Goal: Navigation & Orientation: Find specific page/section

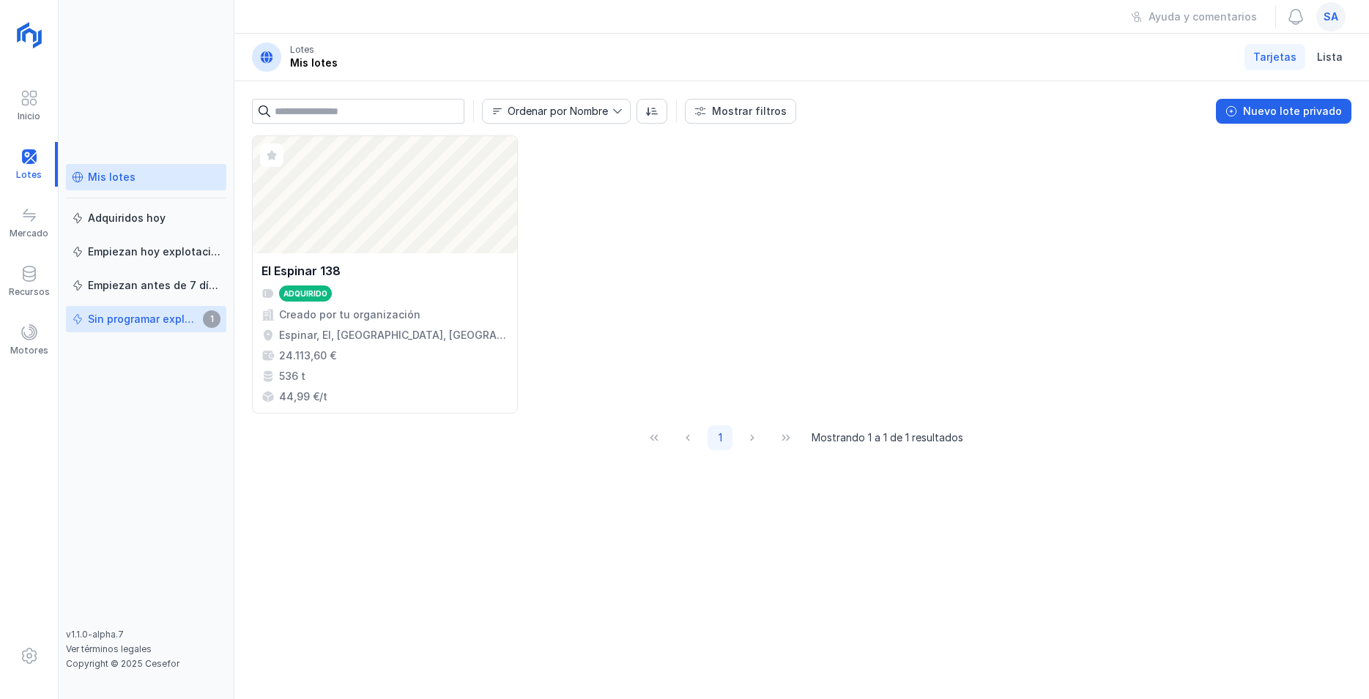
click at [135, 314] on div "Sin programar explotación" at bounding box center [143, 319] width 111 height 15
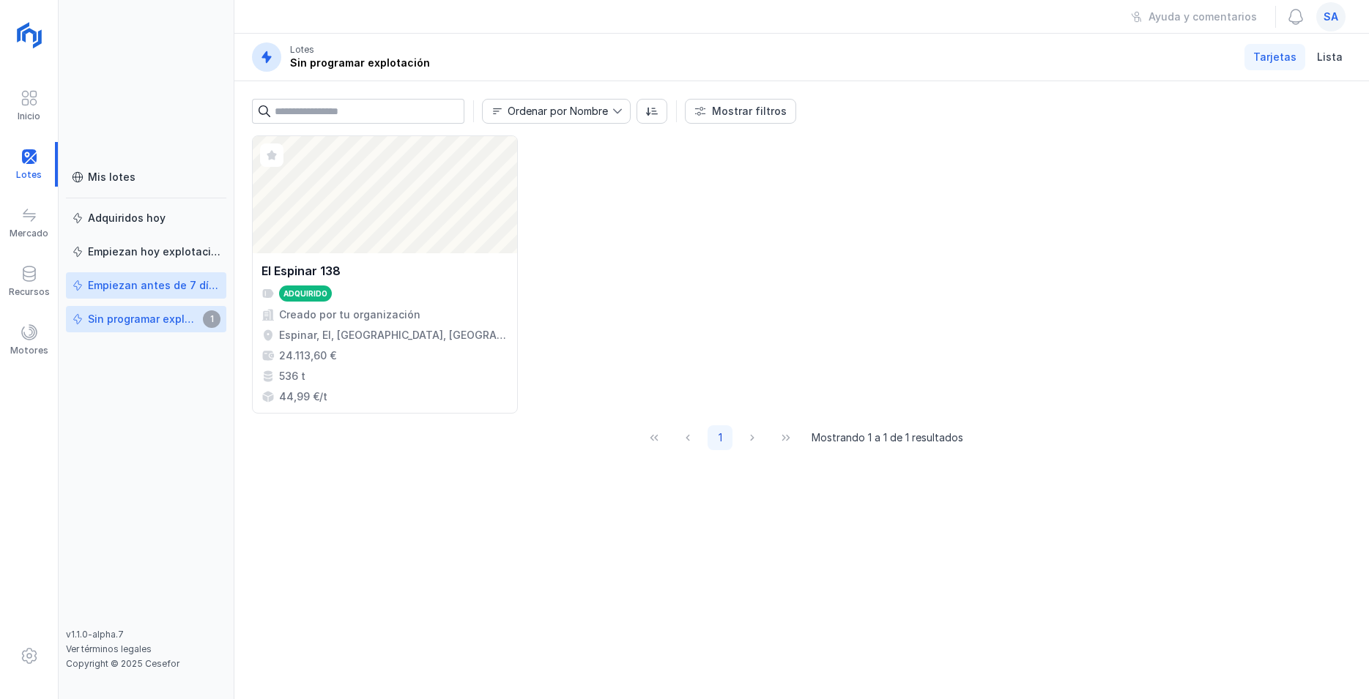
click at [169, 287] on div "Empiezan antes de 7 días" at bounding box center [154, 285] width 133 height 15
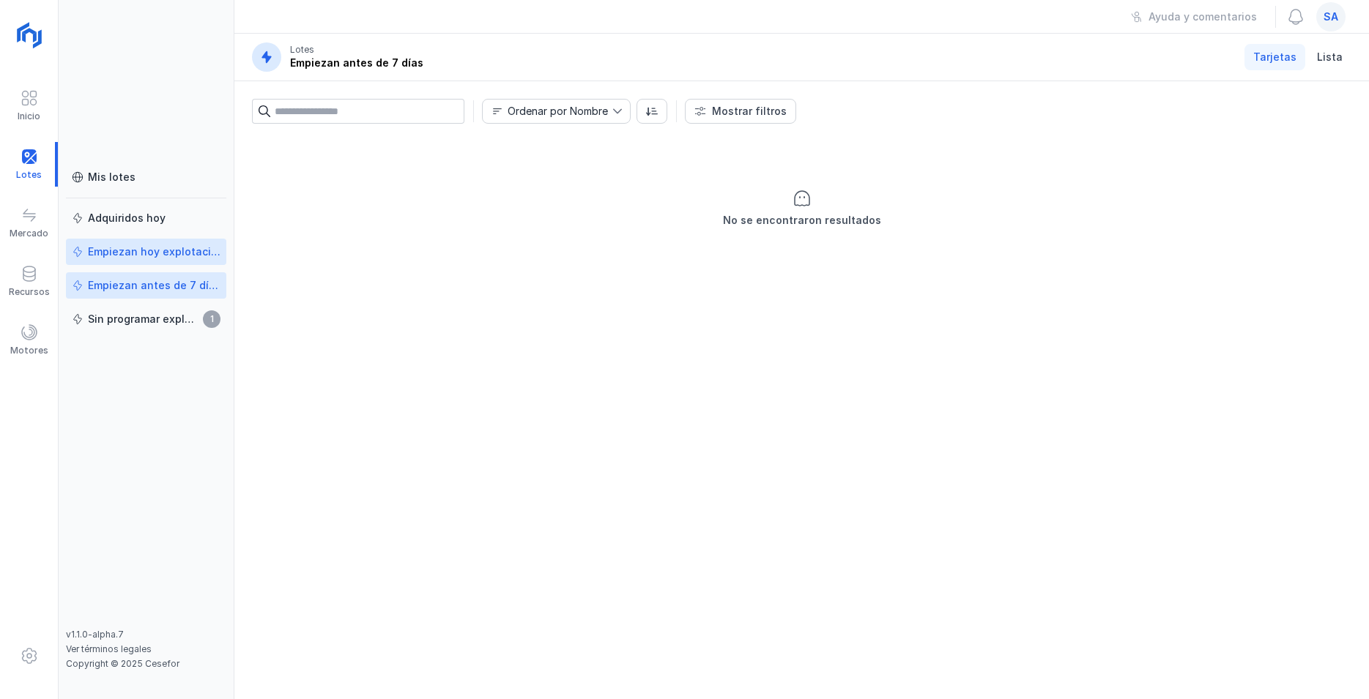
click at [141, 254] on div "Empiezan hoy explotación" at bounding box center [154, 252] width 133 height 15
click at [125, 221] on div "Adquiridos hoy" at bounding box center [127, 218] width 78 height 15
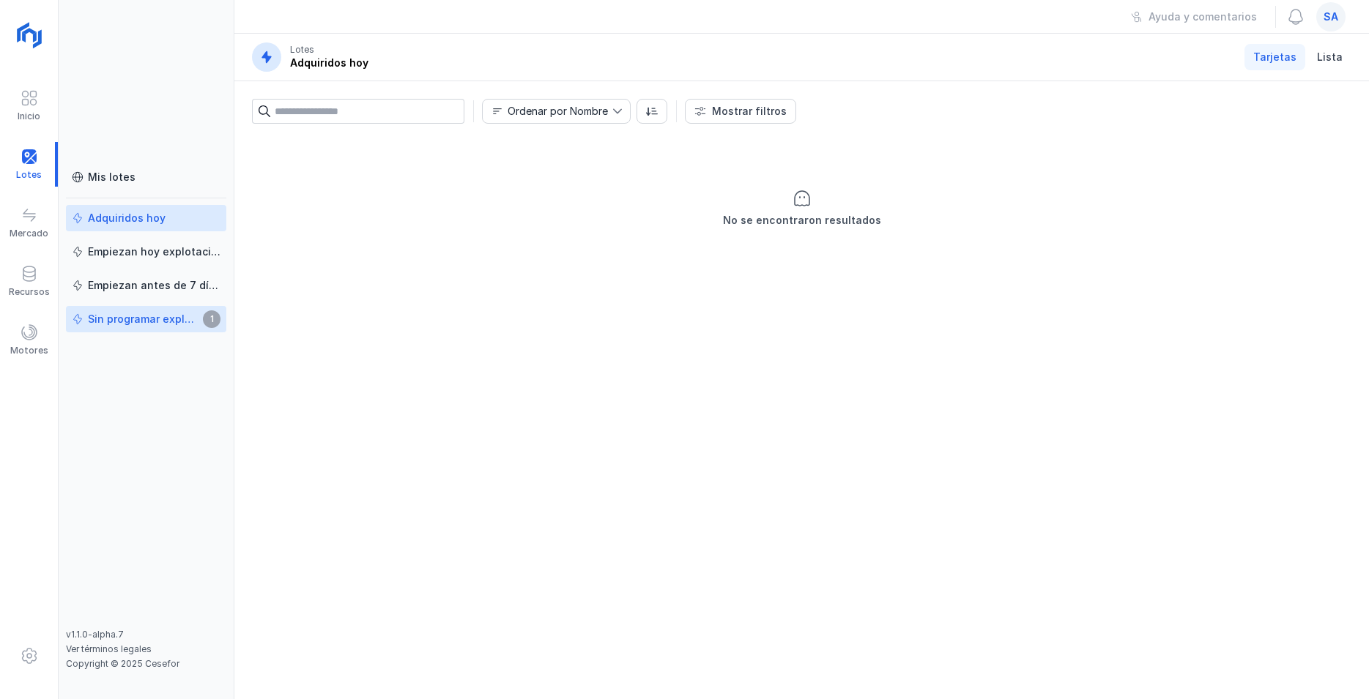
click at [167, 322] on div "Sin programar explotación" at bounding box center [143, 319] width 111 height 15
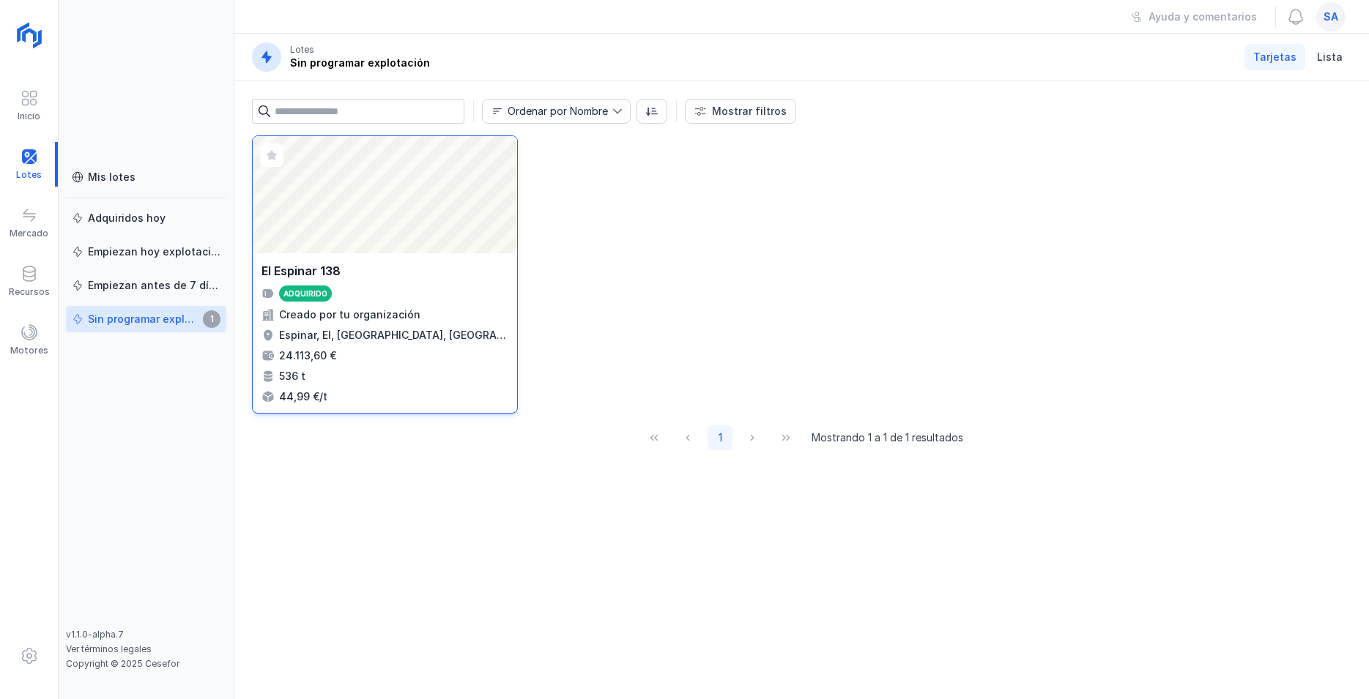
click at [308, 297] on div "Adquirido" at bounding box center [305, 294] width 44 height 10
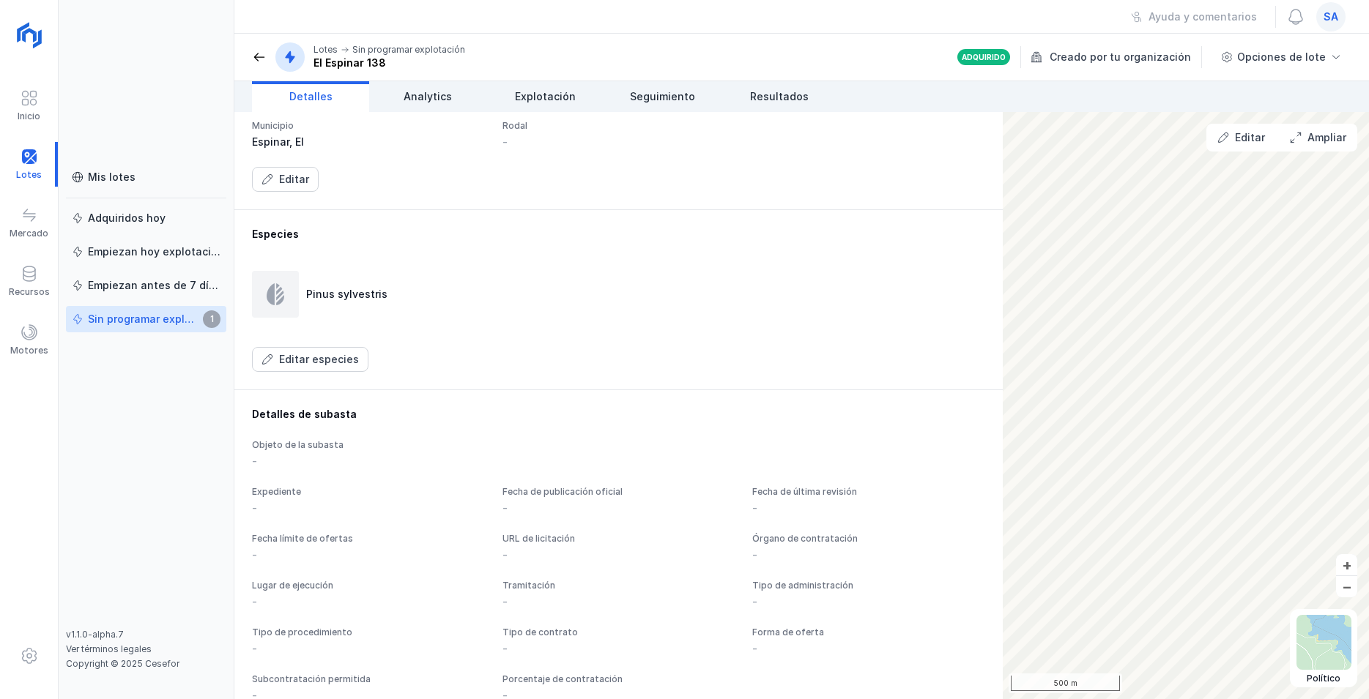
scroll to position [665, 0]
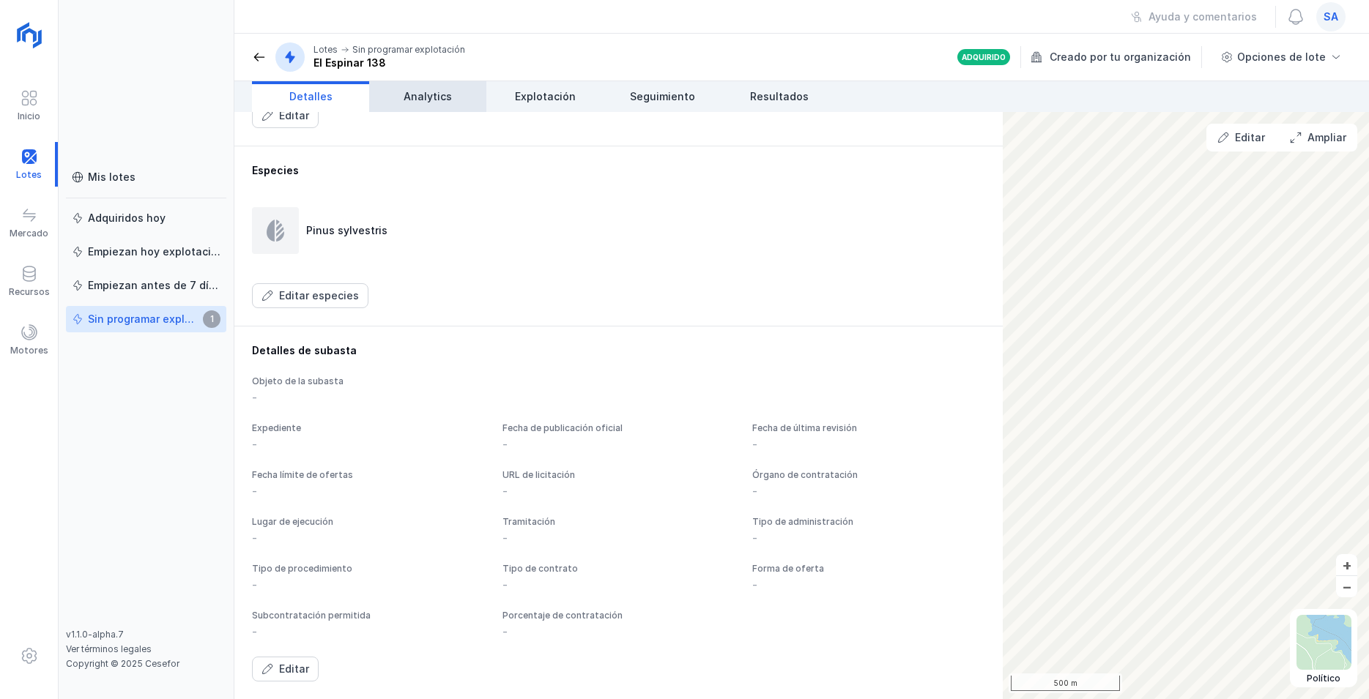
click at [433, 97] on span "Analytics" at bounding box center [428, 96] width 48 height 15
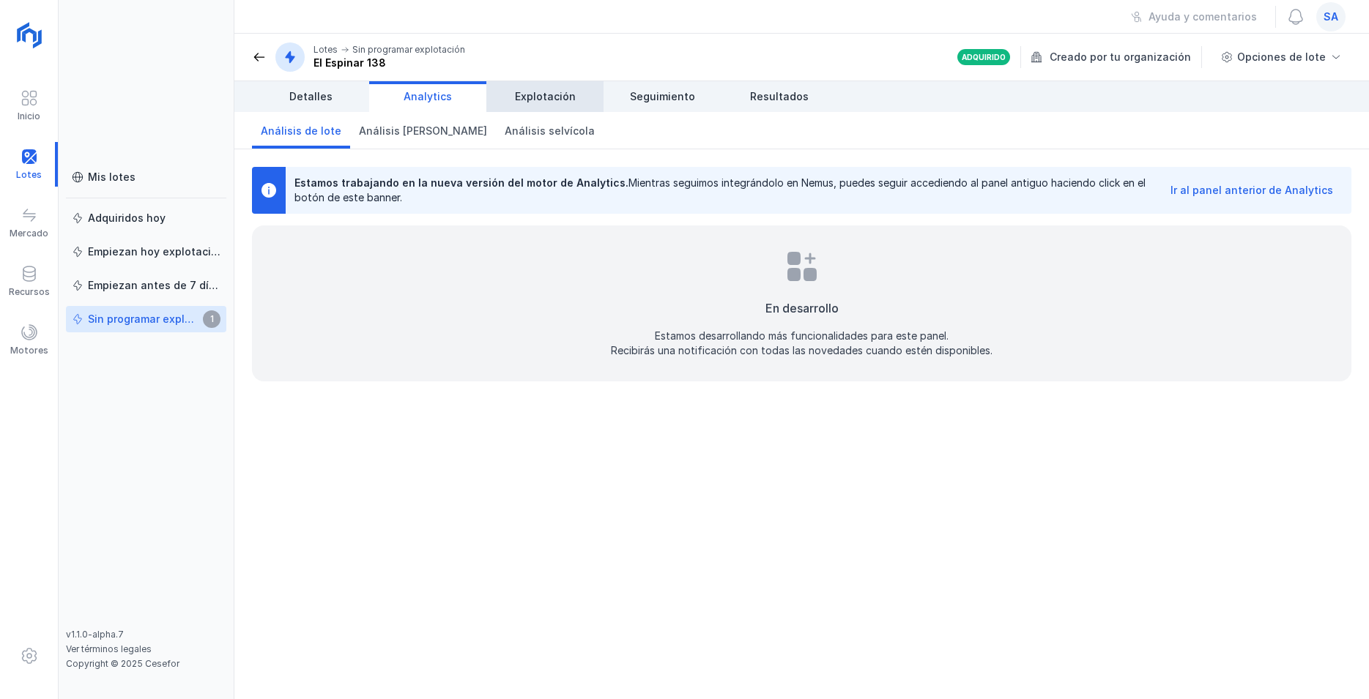
click at [518, 102] on span "Explotación" at bounding box center [545, 96] width 61 height 15
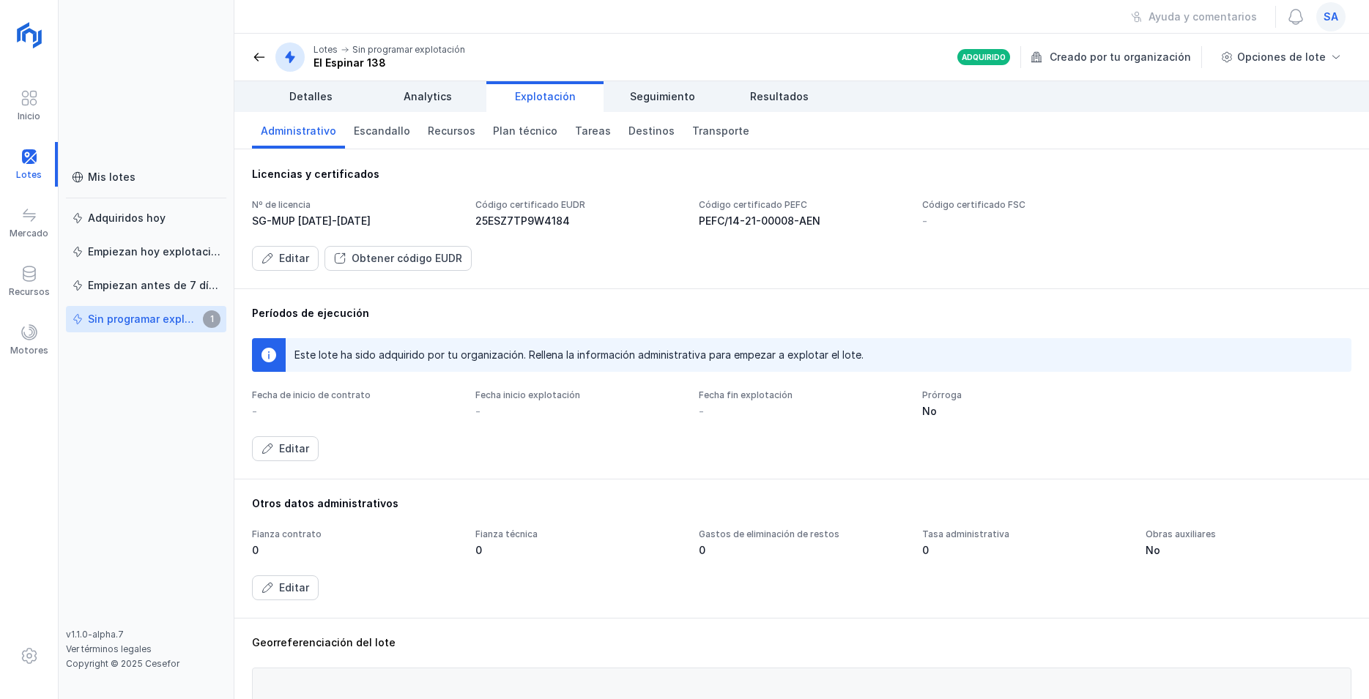
click at [337, 220] on div "SG-MUP [DATE]-[DATE]" at bounding box center [355, 221] width 206 height 15
click at [365, 133] on span "Escandallo" at bounding box center [382, 131] width 56 height 15
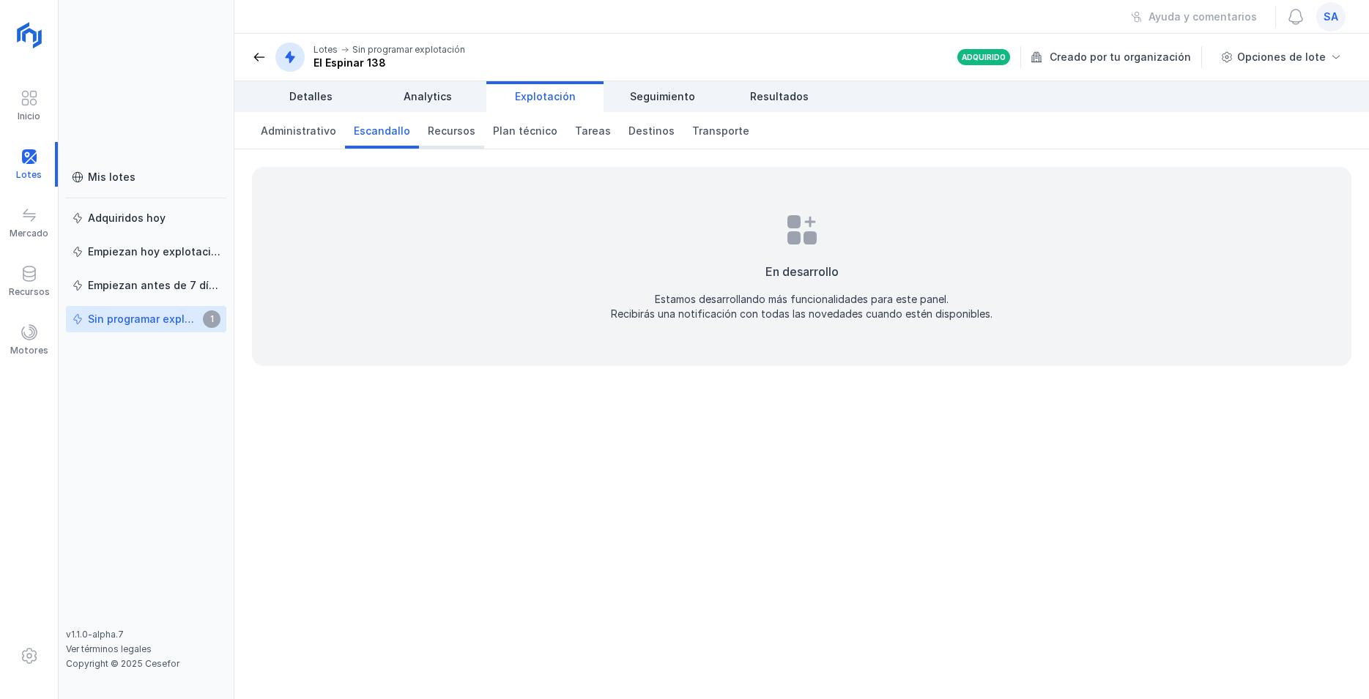
click at [441, 138] on link "Recursos" at bounding box center [451, 130] width 65 height 37
click at [510, 134] on span "Plan técnico" at bounding box center [525, 131] width 64 height 15
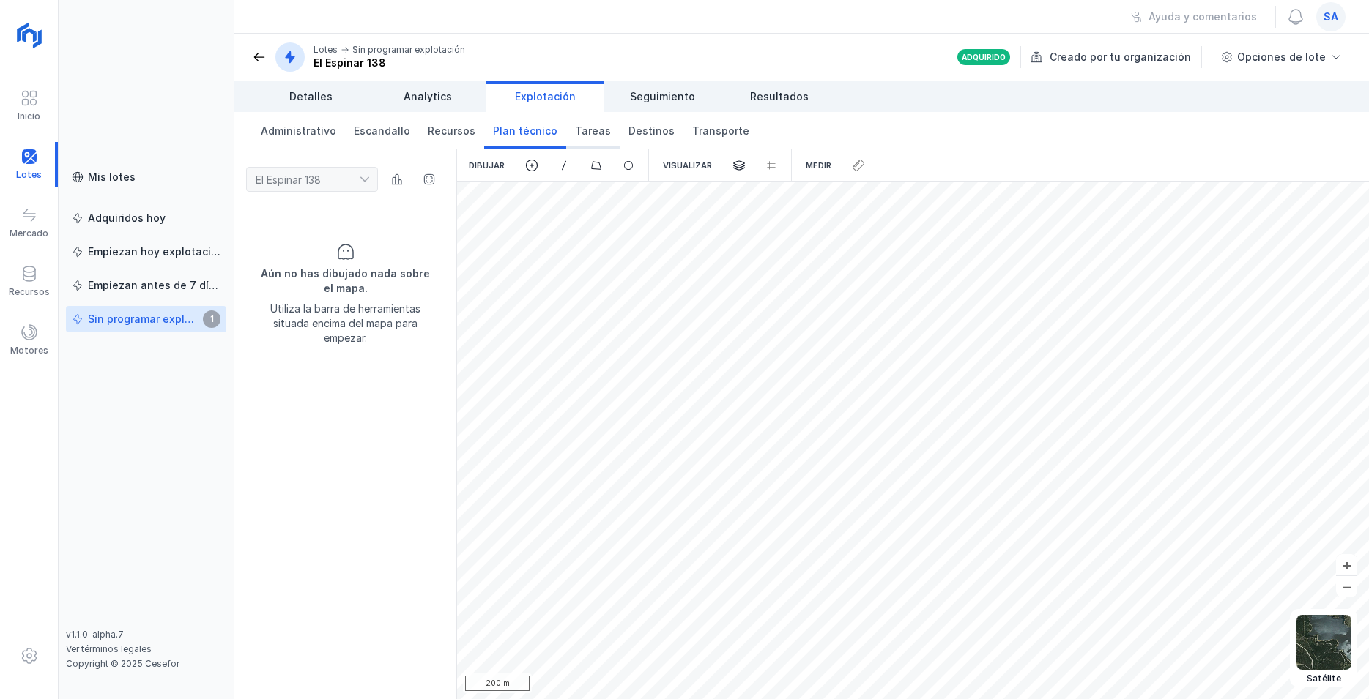
click at [576, 141] on link "Tareas" at bounding box center [592, 130] width 53 height 37
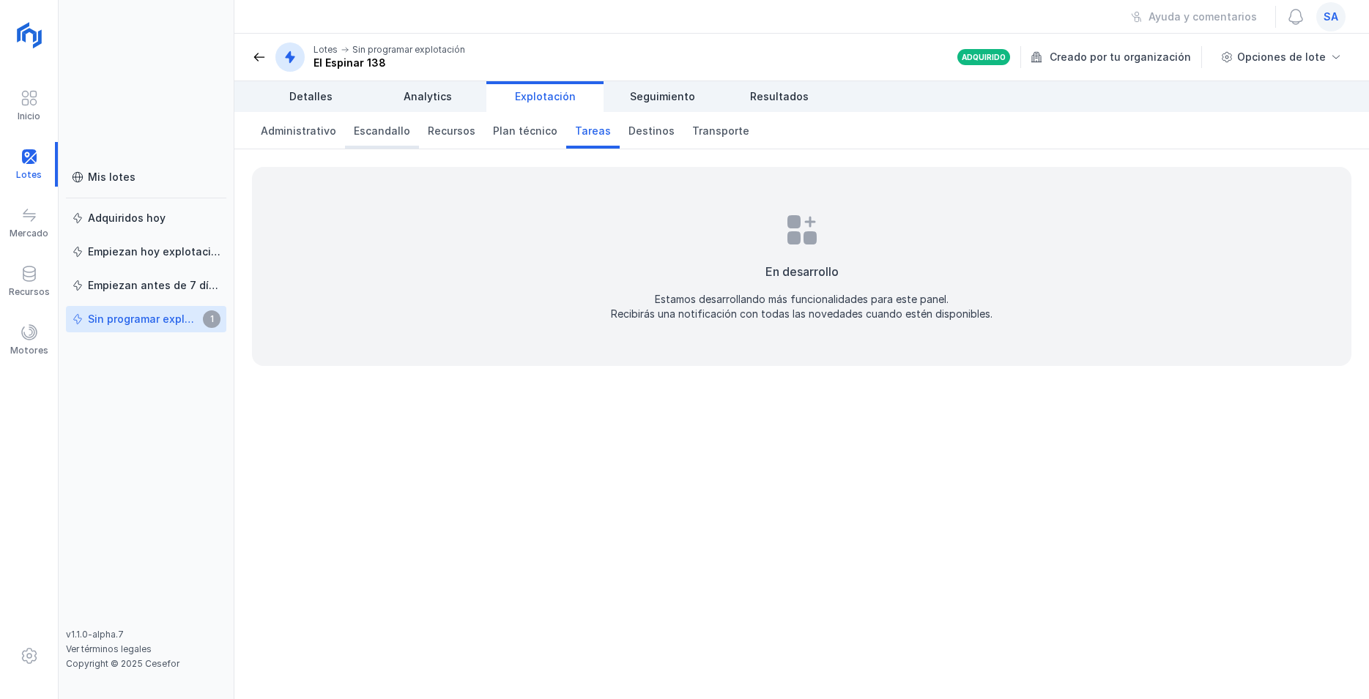
click at [381, 133] on span "Escandallo" at bounding box center [382, 131] width 56 height 15
click at [292, 135] on span "Administrativo" at bounding box center [298, 131] width 75 height 15
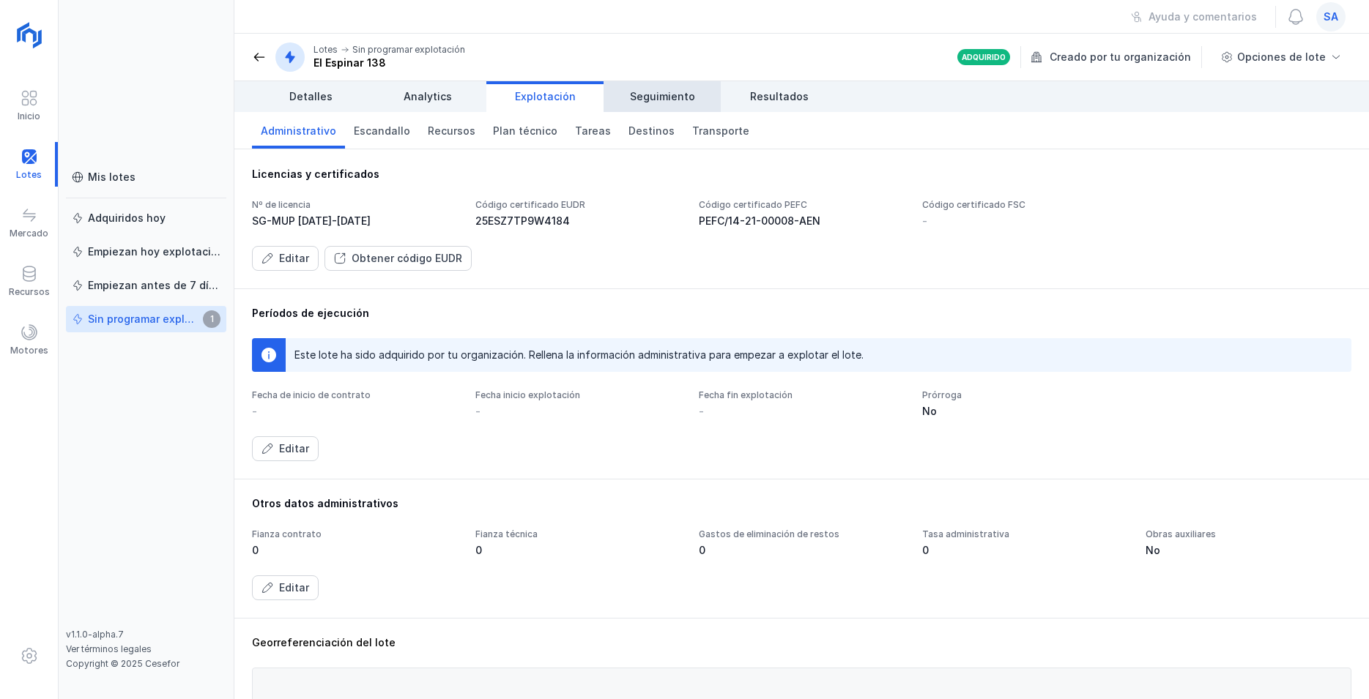
click at [677, 94] on span "Seguimiento" at bounding box center [662, 96] width 65 height 15
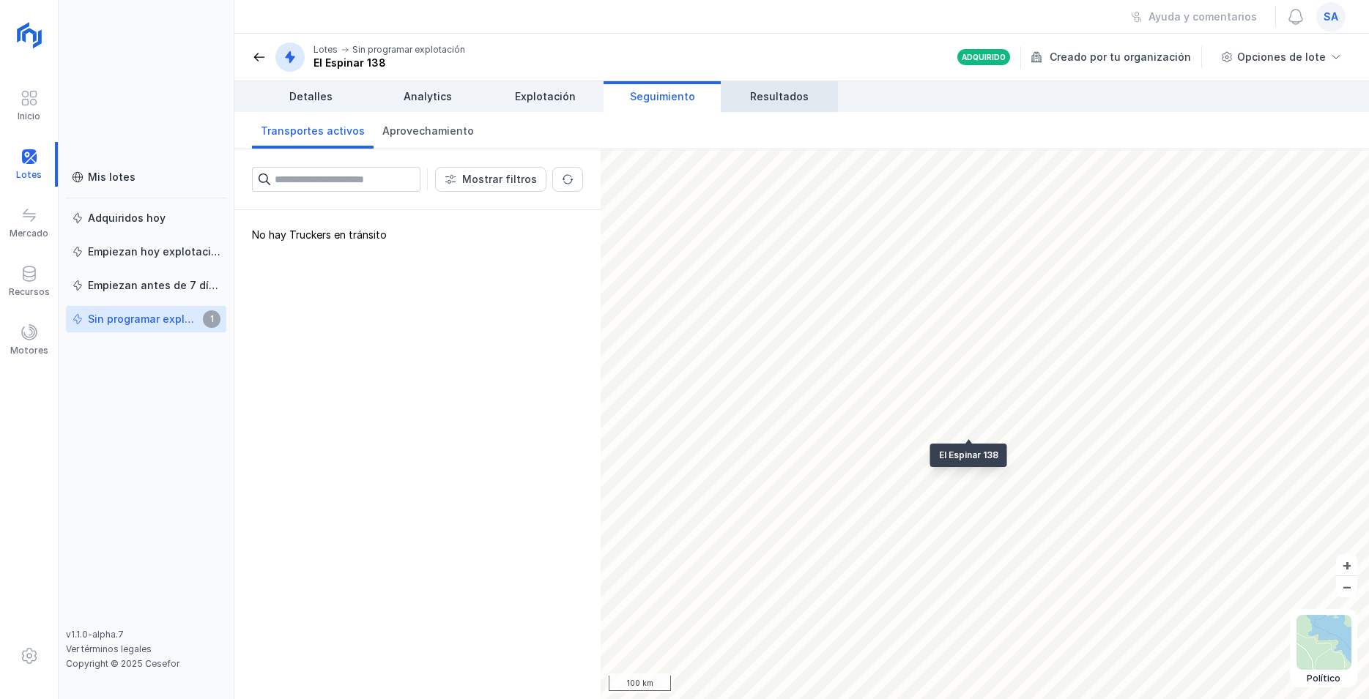
click at [762, 94] on span "Resultados" at bounding box center [779, 96] width 59 height 15
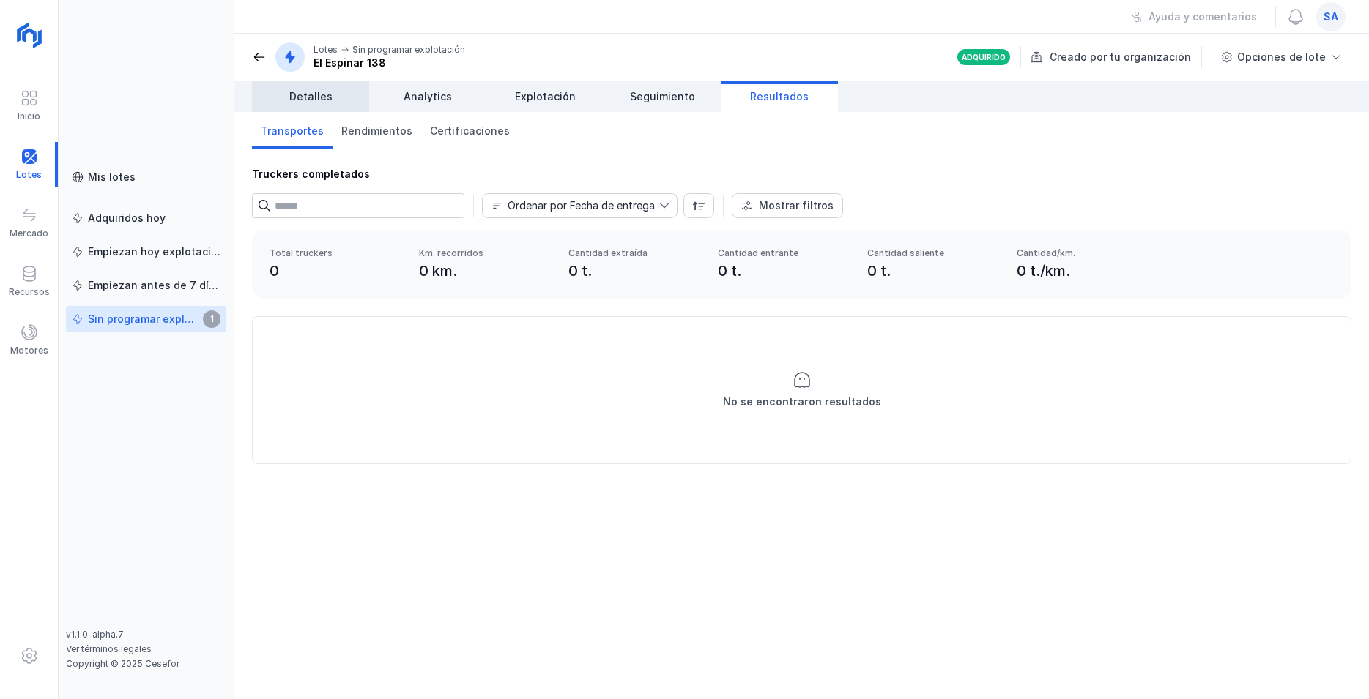
click at [303, 92] on span "Detalles" at bounding box center [310, 96] width 43 height 15
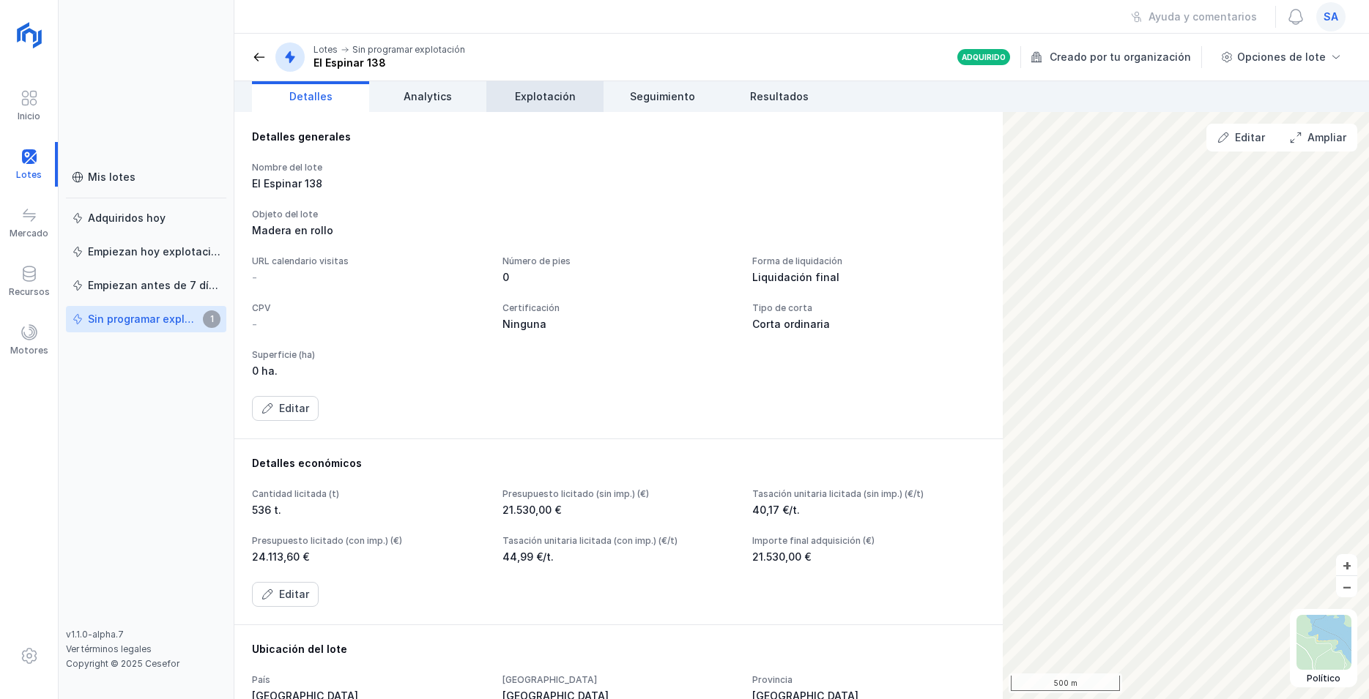
click at [537, 94] on span "Explotación" at bounding box center [545, 96] width 61 height 15
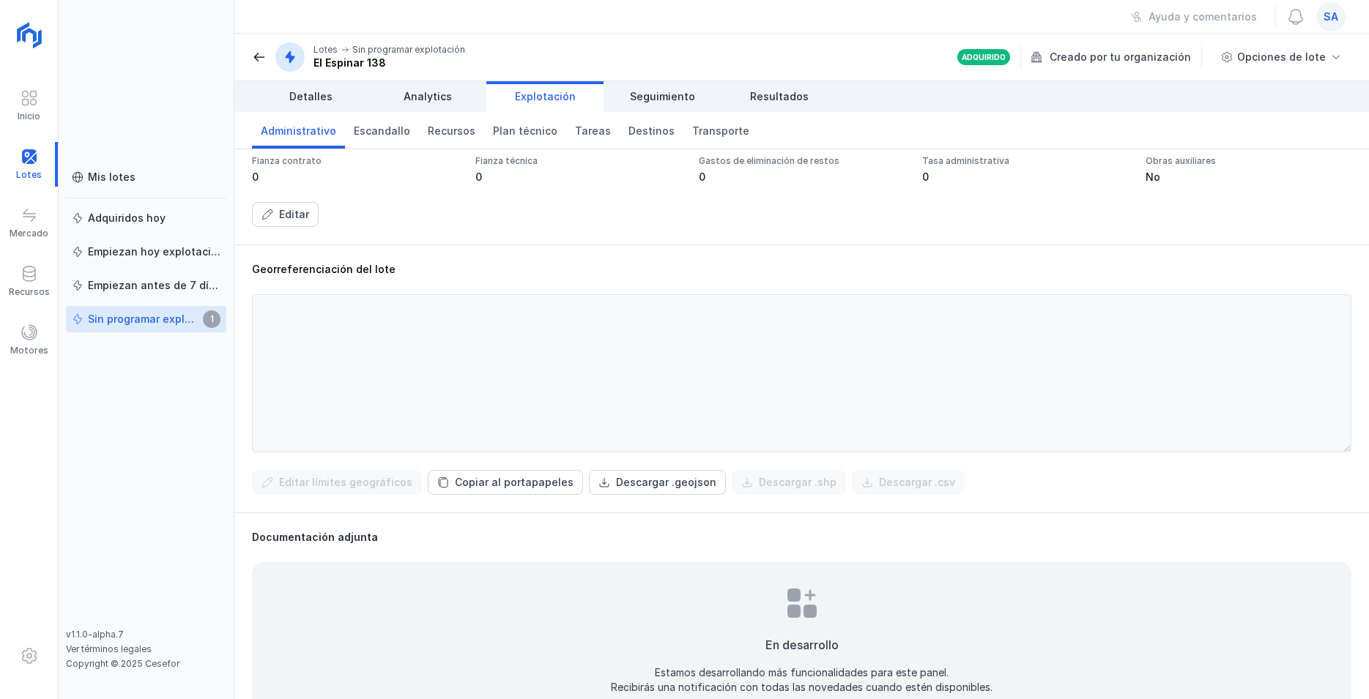
scroll to position [410, 0]
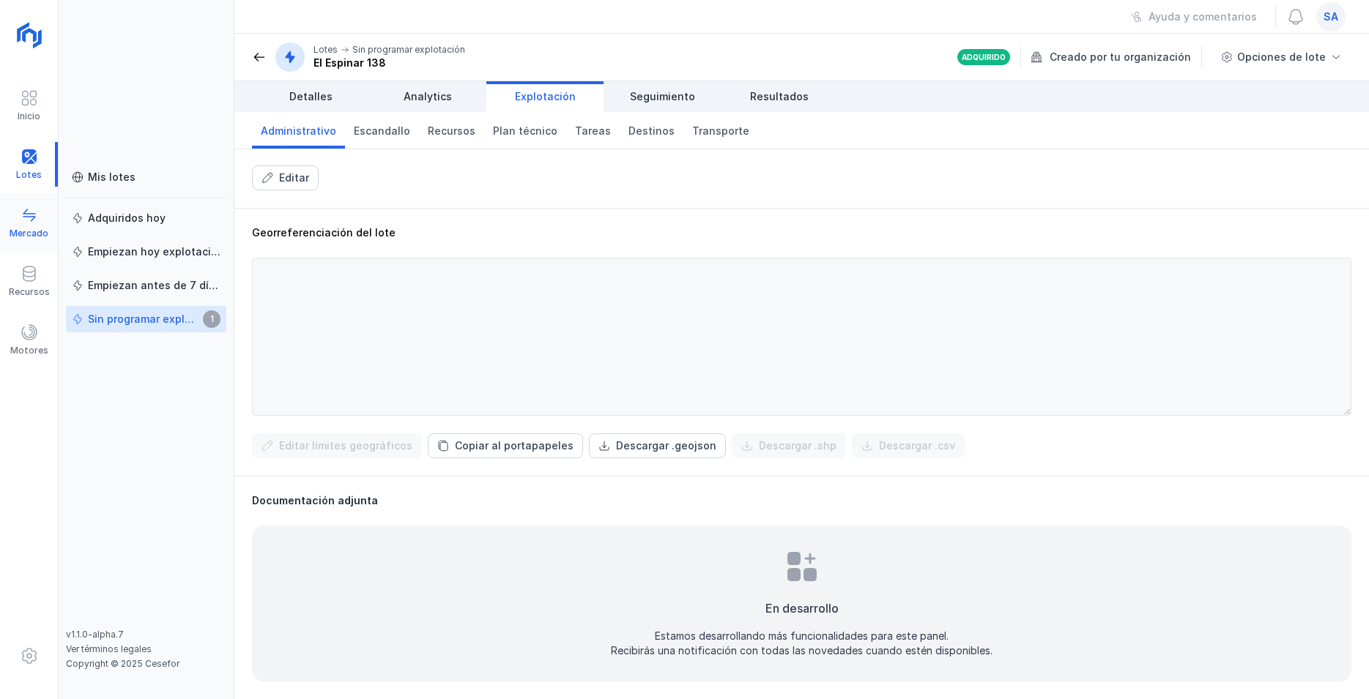
click at [32, 221] on span at bounding box center [30, 216] width 18 height 18
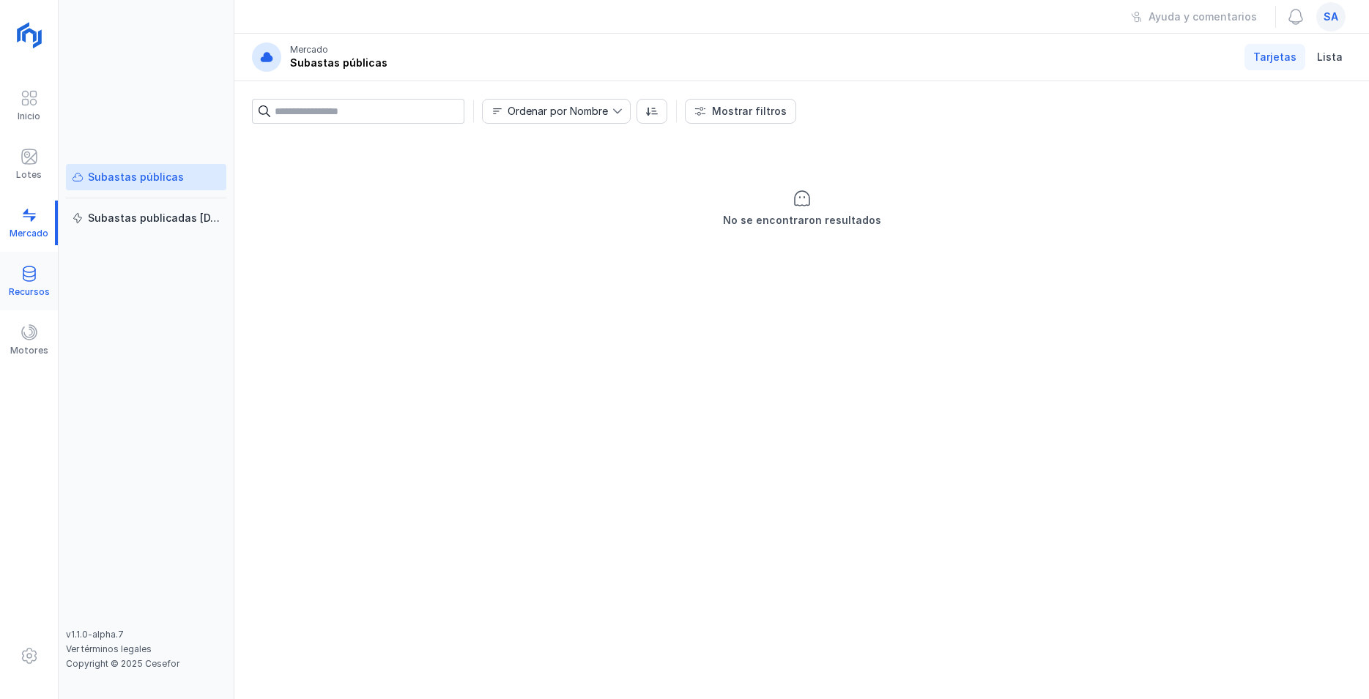
click at [23, 278] on span at bounding box center [30, 274] width 18 height 18
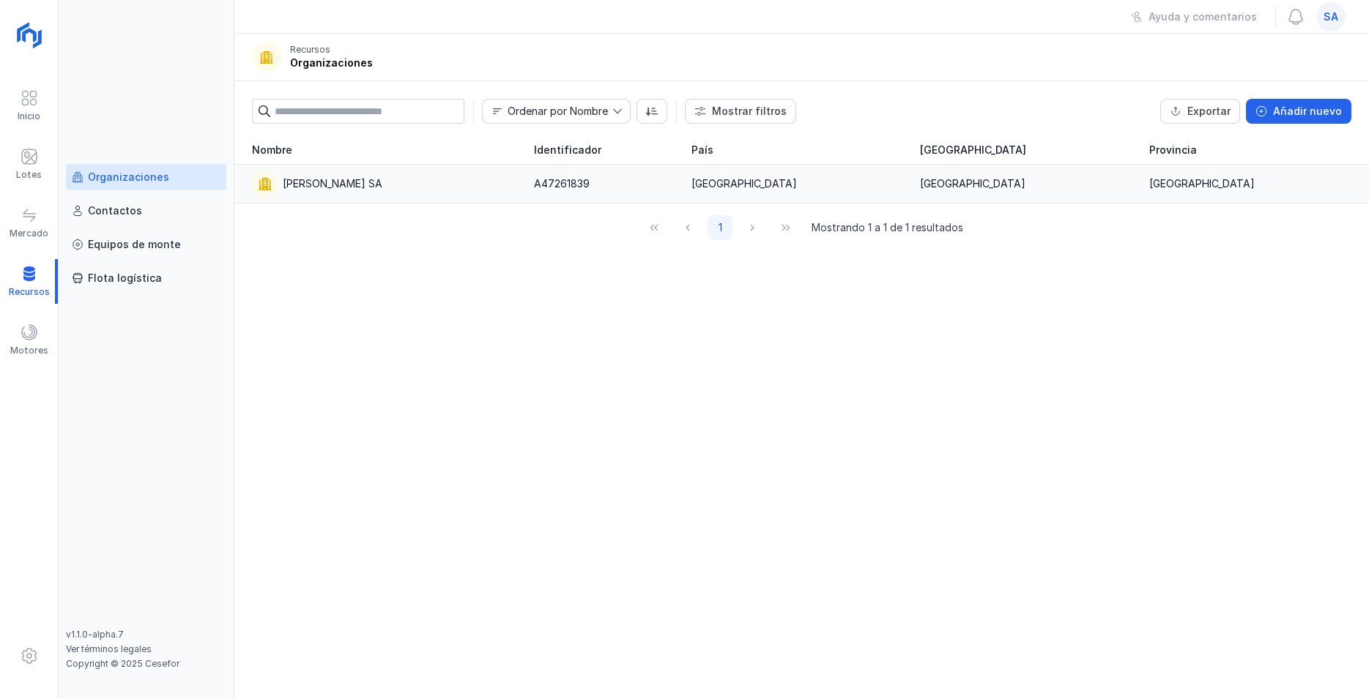
click at [328, 183] on div "[PERSON_NAME] SA" at bounding box center [333, 184] width 100 height 15
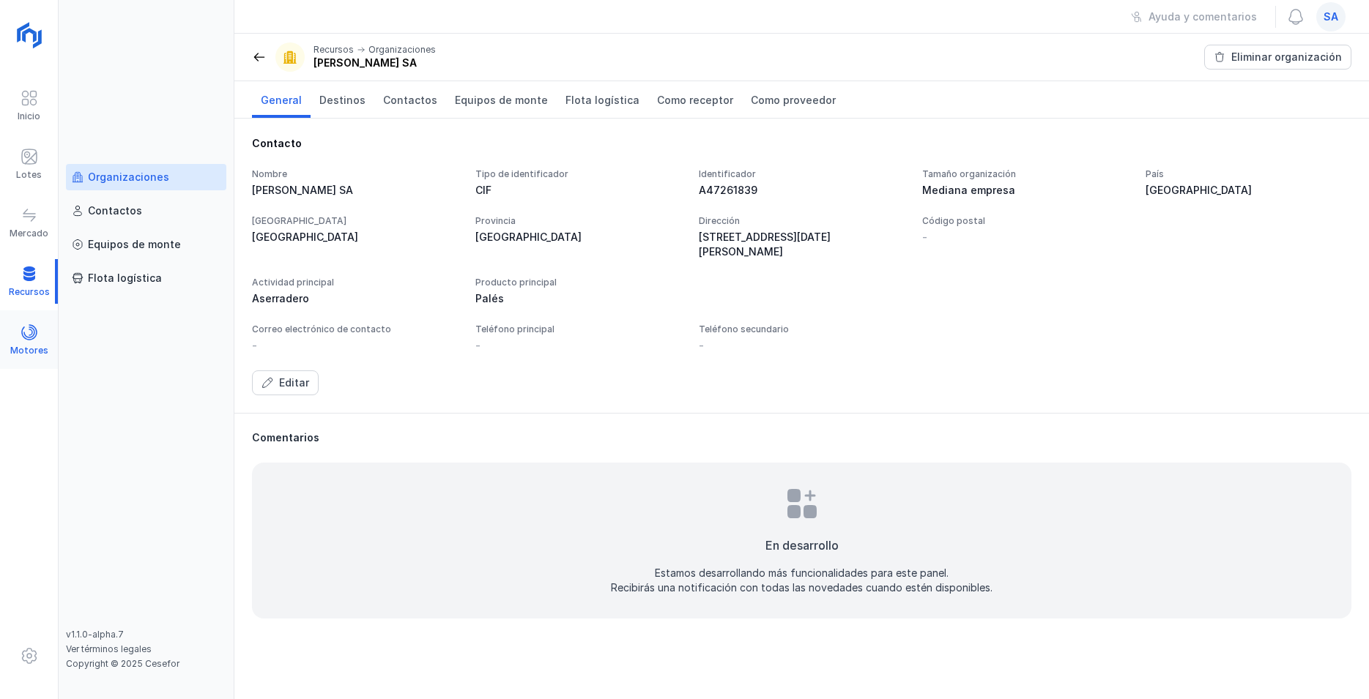
click at [29, 329] on span at bounding box center [30, 333] width 18 height 18
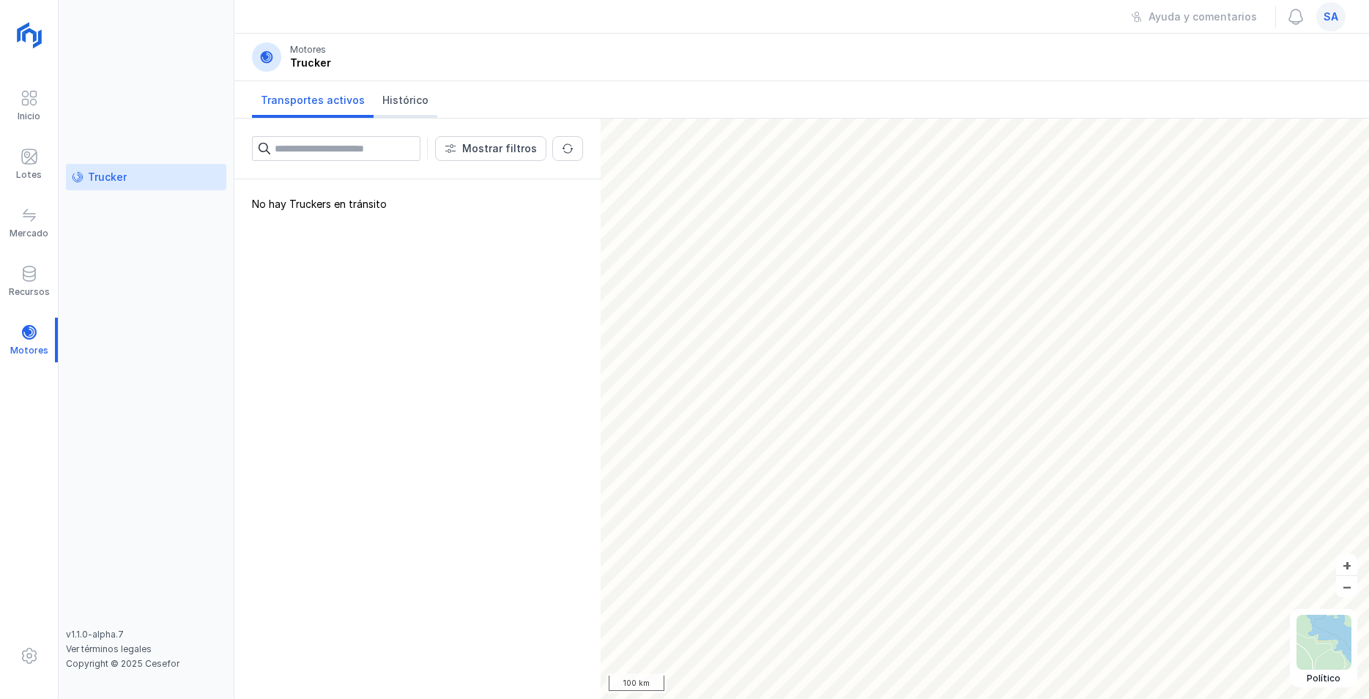
click at [385, 94] on span "Histórico" at bounding box center [405, 100] width 46 height 15
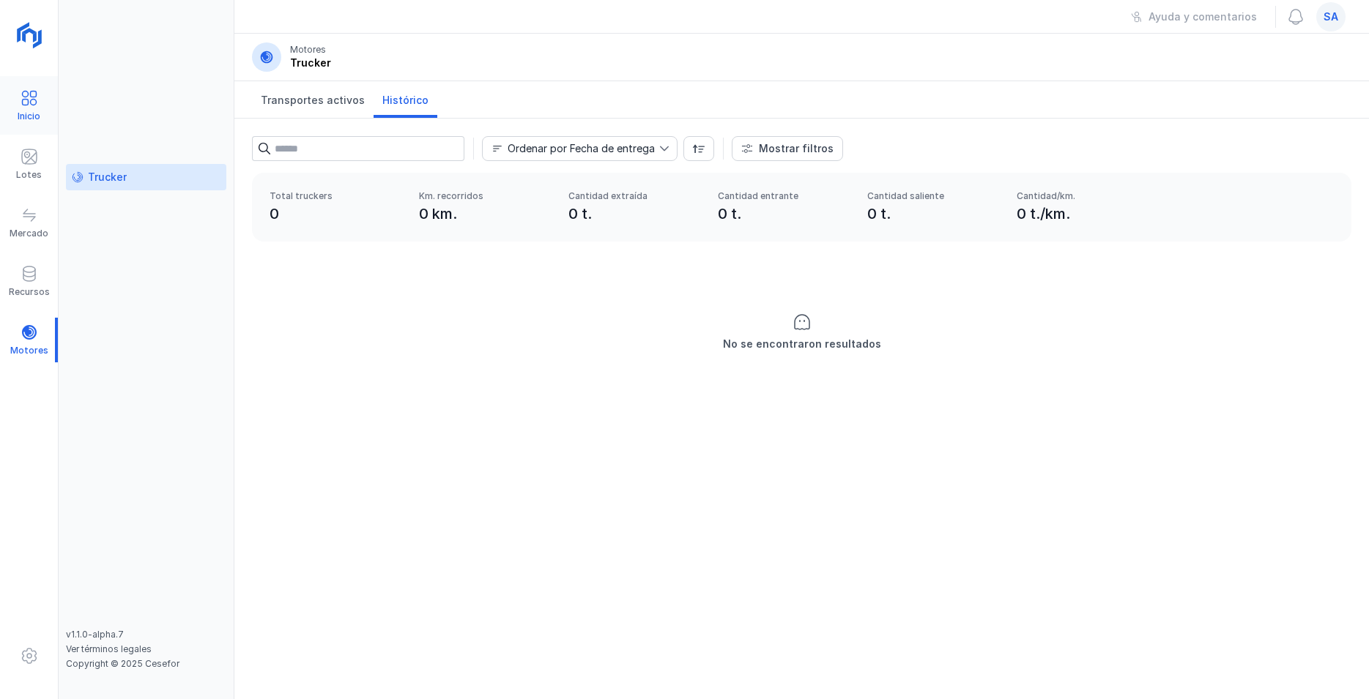
click at [32, 94] on span at bounding box center [30, 98] width 18 height 18
